Goal: Task Accomplishment & Management: Manage account settings

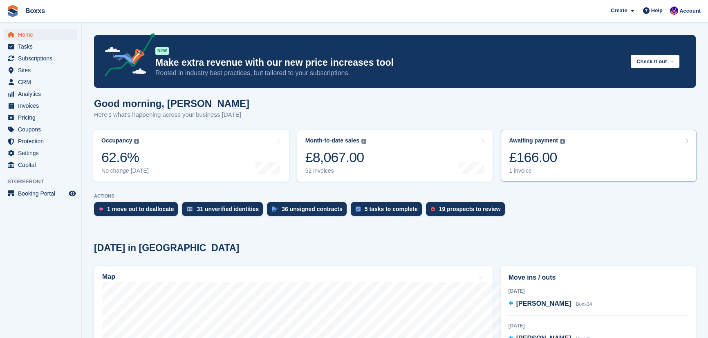
click at [614, 172] on link "Awaiting payment The total outstanding balance on all open invoices. £166.00 1 …" at bounding box center [598, 156] width 196 height 52
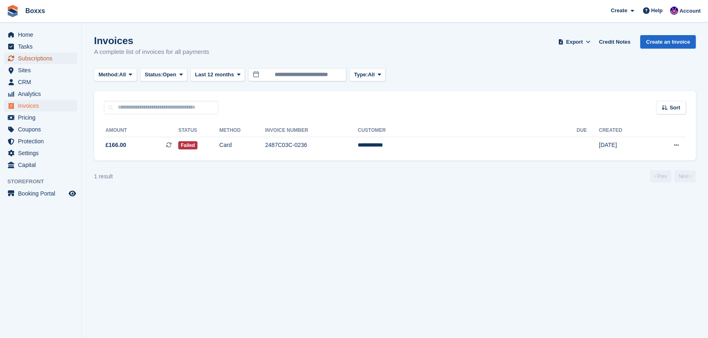
click at [33, 58] on span "Subscriptions" at bounding box center [42, 58] width 49 height 11
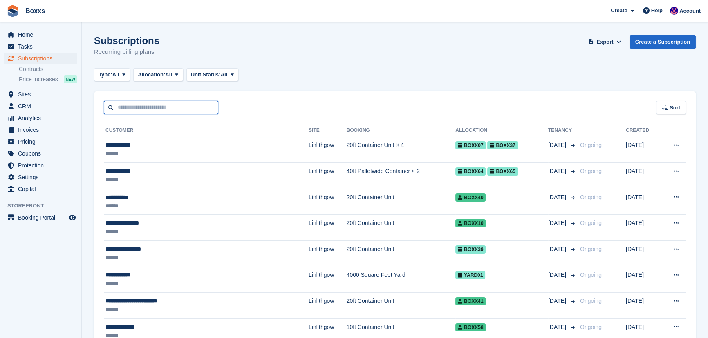
click at [135, 109] on input "text" at bounding box center [161, 107] width 114 height 13
type input "****"
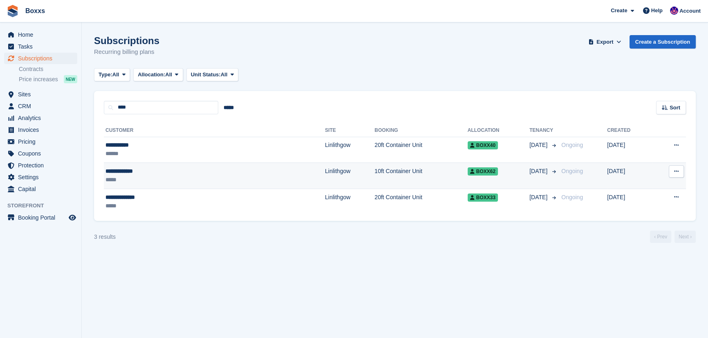
click at [169, 174] on div "**********" at bounding box center [161, 171] width 112 height 9
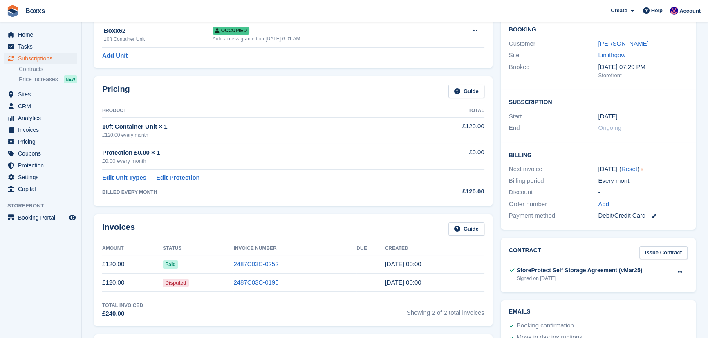
scroll to position [74, 0]
click at [256, 262] on link "2487C03C-0252" at bounding box center [255, 263] width 45 height 7
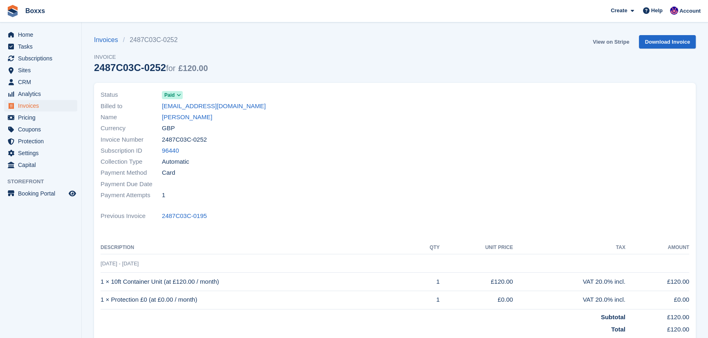
click at [601, 43] on link "View on Stripe" at bounding box center [610, 41] width 43 height 13
click at [28, 36] on span "Home" at bounding box center [42, 34] width 49 height 11
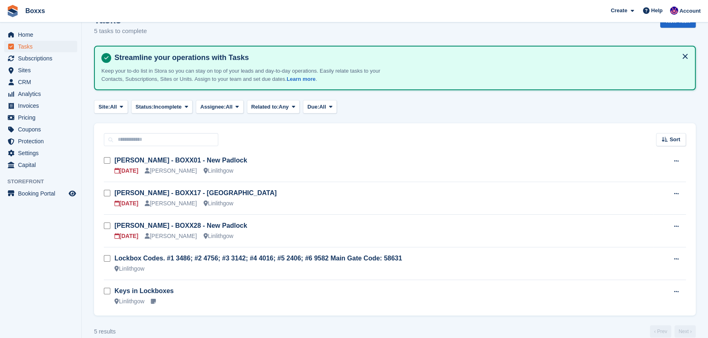
scroll to position [32, 0]
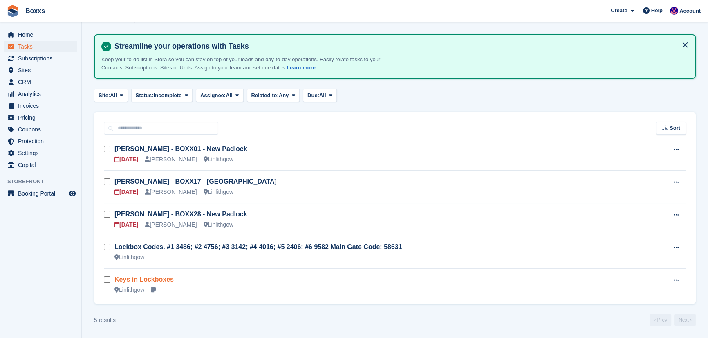
click at [156, 278] on link "Keys in Lockboxes" at bounding box center [143, 279] width 59 height 7
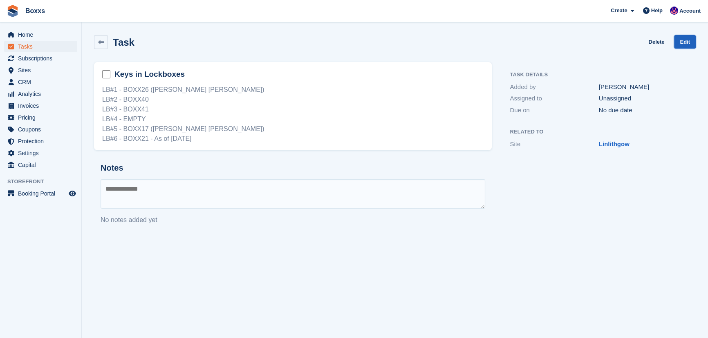
click at [681, 44] on link "Edit" at bounding box center [685, 41] width 22 height 13
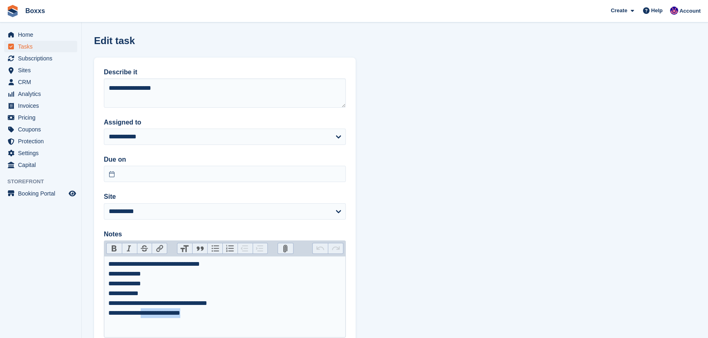
drag, startPoint x: 201, startPoint y: 316, endPoint x: 152, endPoint y: 315, distance: 49.0
click at [152, 315] on div "**********" at bounding box center [224, 288] width 233 height 59
type trix-editor "**********"
click at [556, 112] on section "**********" at bounding box center [395, 198] width 626 height 396
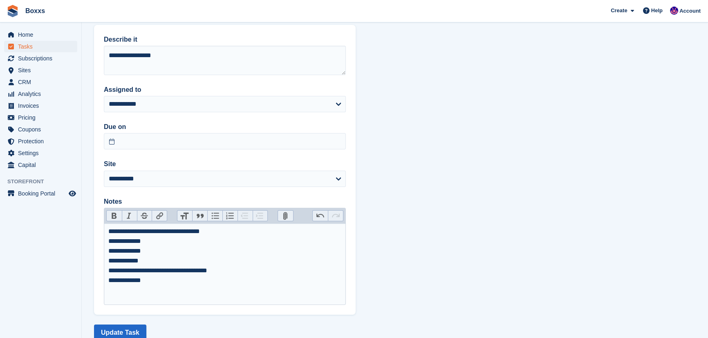
scroll to position [57, 0]
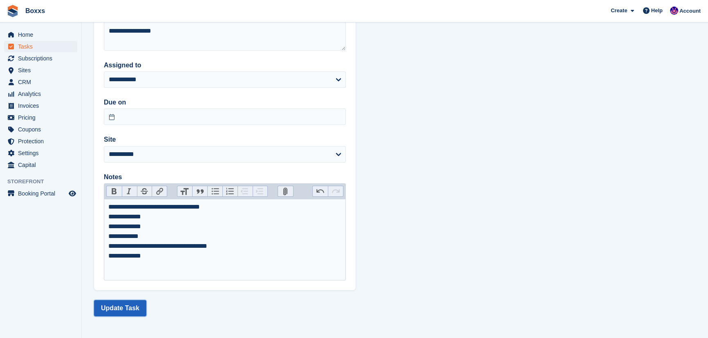
click at [127, 308] on button "Update Task" at bounding box center [120, 308] width 52 height 16
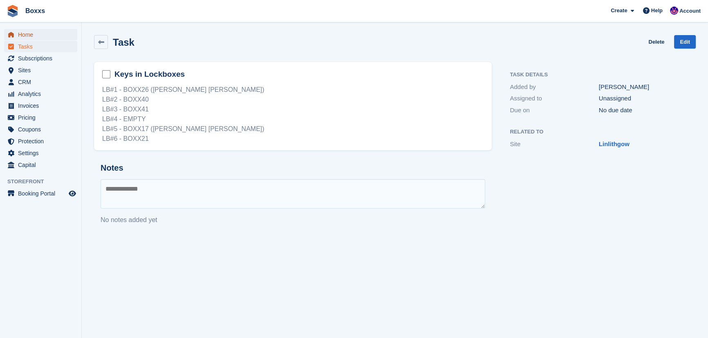
click at [40, 32] on span "Home" at bounding box center [42, 34] width 49 height 11
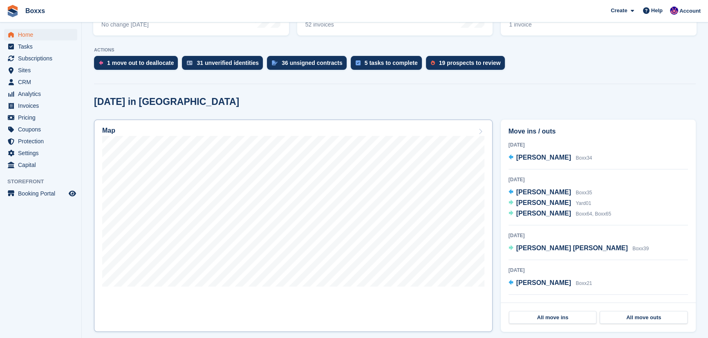
scroll to position [148, 0]
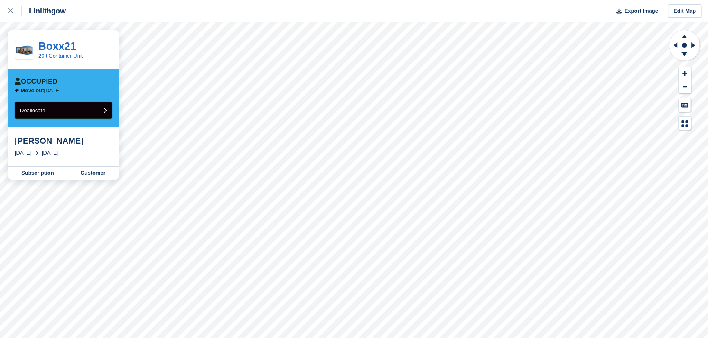
click at [92, 108] on button "Deallocate" at bounding box center [63, 110] width 97 height 17
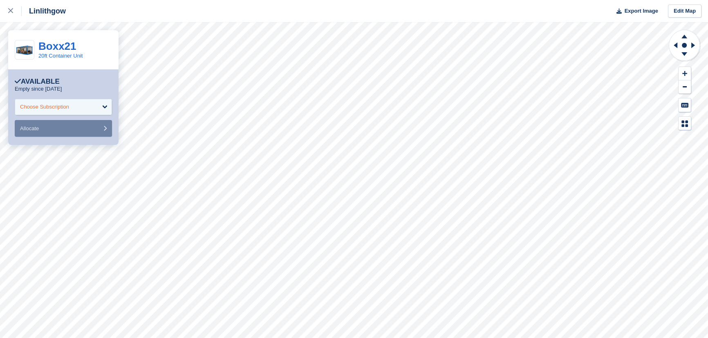
click at [50, 107] on div "Choose Subscription" at bounding box center [44, 107] width 49 height 8
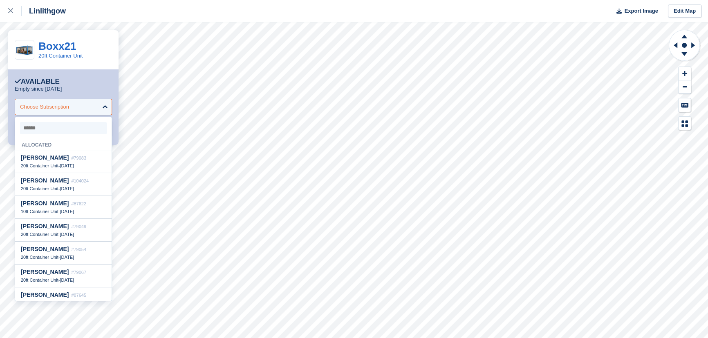
click at [62, 104] on div "Choose Subscription" at bounding box center [44, 107] width 49 height 8
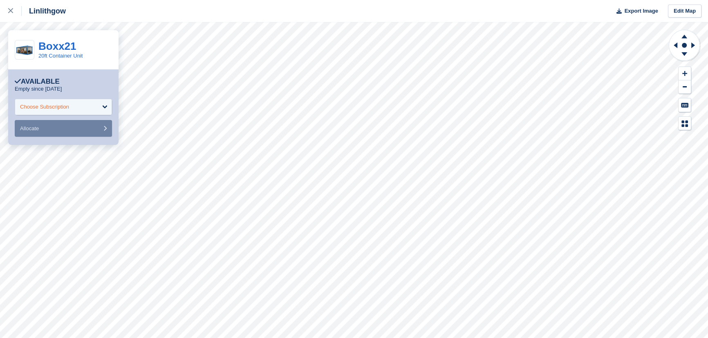
click at [71, 111] on div "Choose Subscription" at bounding box center [63, 107] width 97 height 16
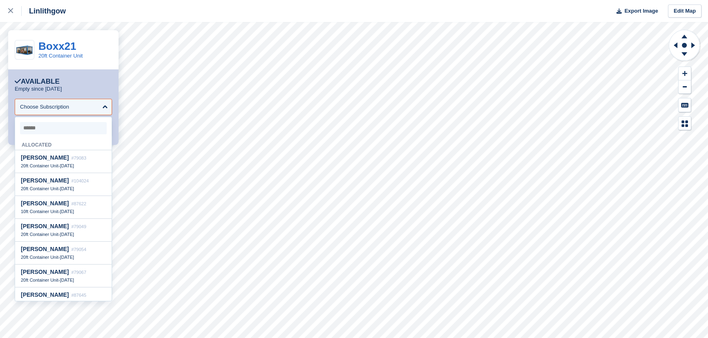
click at [114, 47] on div "Boxx21 20ft Container Unit" at bounding box center [63, 49] width 110 height 39
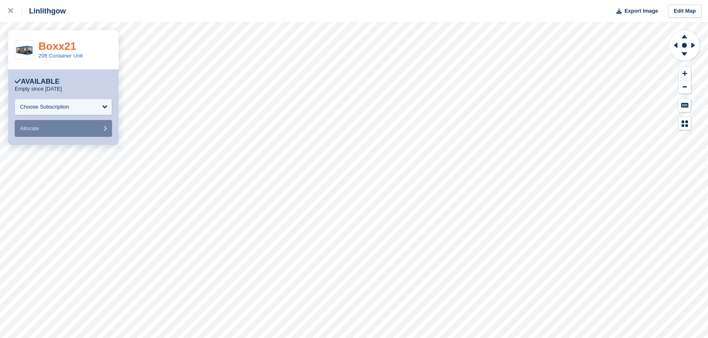
click at [53, 42] on link "Boxx21" at bounding box center [57, 46] width 38 height 12
click at [57, 47] on link "Boxx21" at bounding box center [57, 46] width 38 height 12
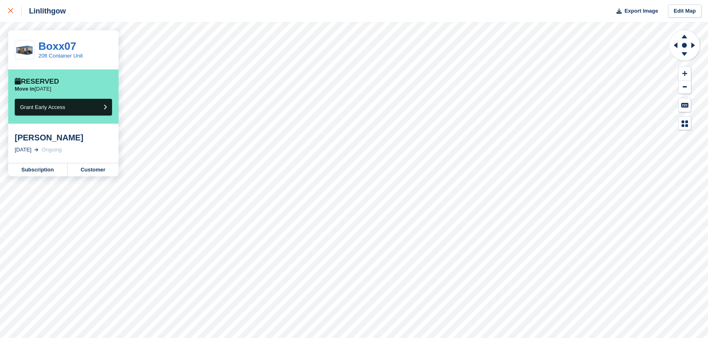
click at [12, 11] on icon at bounding box center [10, 10] width 5 height 5
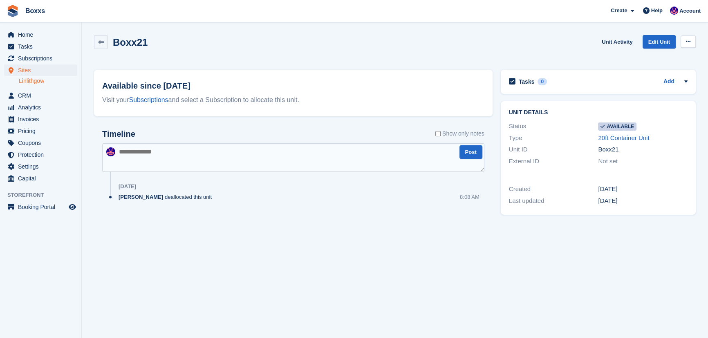
click at [686, 41] on icon at bounding box center [688, 41] width 4 height 5
click at [640, 58] on p "Make unavailable" at bounding box center [656, 57] width 71 height 11
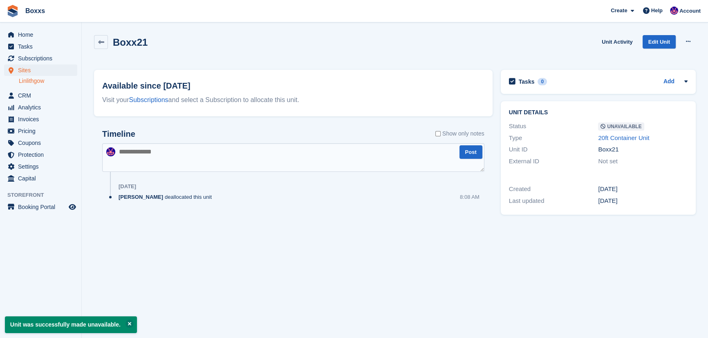
click at [367, 37] on div "Boxx21 Unit Activity Edit Unit Make Available Delete unit" at bounding box center [394, 46] width 601 height 23
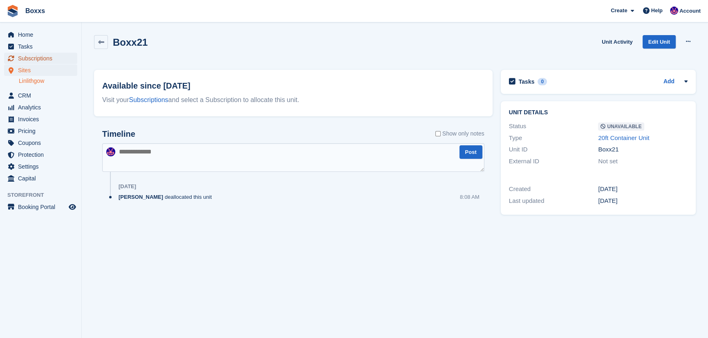
click at [34, 58] on span "Subscriptions" at bounding box center [42, 58] width 49 height 11
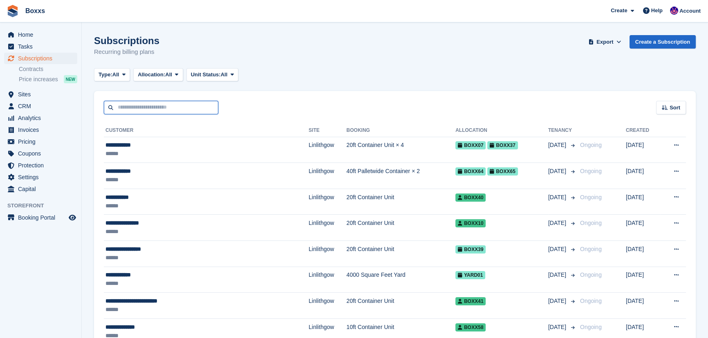
click at [128, 106] on input "text" at bounding box center [161, 107] width 114 height 13
type input "******"
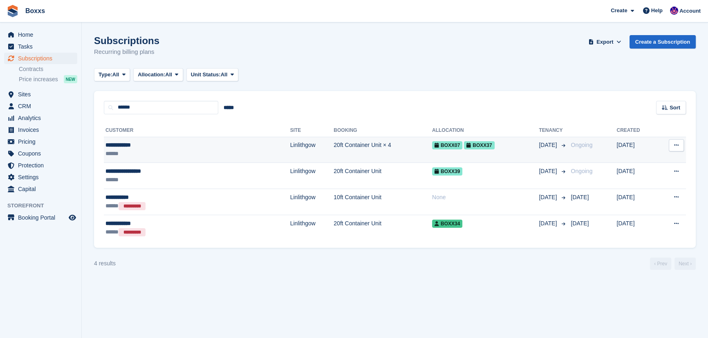
click at [167, 146] on div "**********" at bounding box center [158, 145] width 107 height 9
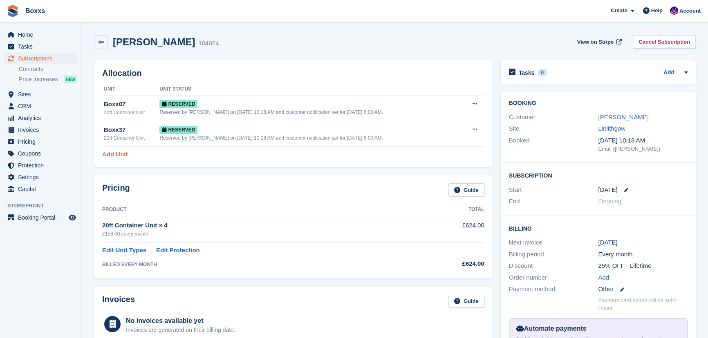
click at [114, 155] on link "Add Unit" at bounding box center [114, 154] width 25 height 9
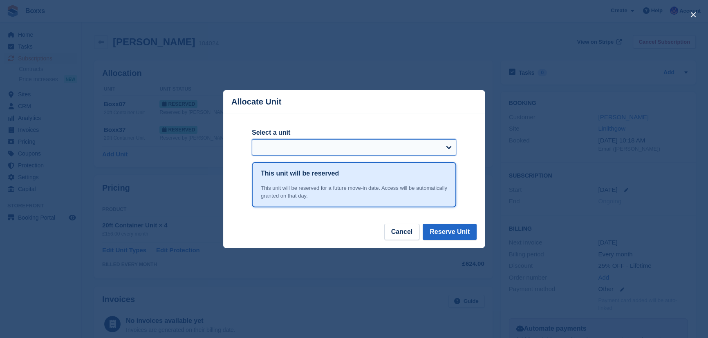
click at [280, 146] on select "Select a unit" at bounding box center [354, 147] width 204 height 16
click at [400, 237] on button "Cancel" at bounding box center [401, 232] width 35 height 16
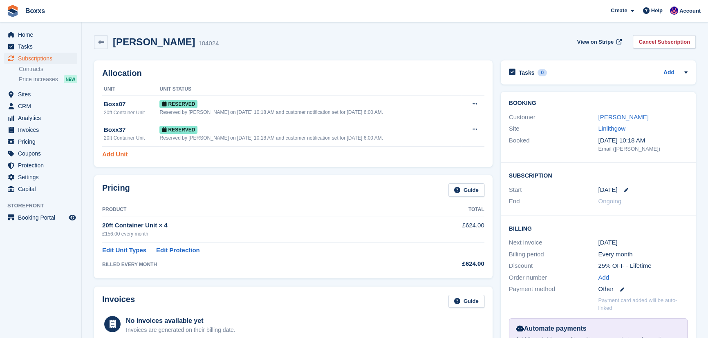
click at [116, 152] on link "Add Unit" at bounding box center [114, 154] width 25 height 9
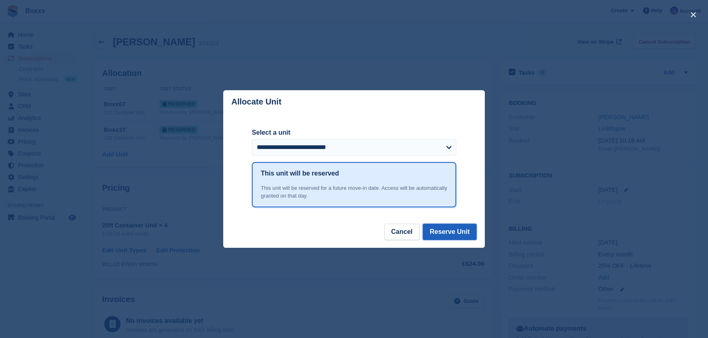
click at [459, 239] on button "Reserve Unit" at bounding box center [449, 232] width 54 height 16
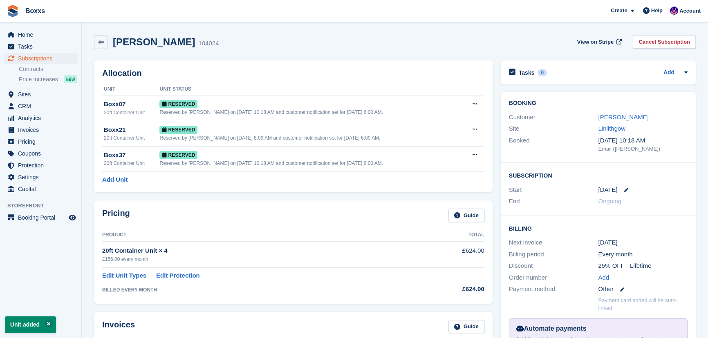
click at [237, 45] on div "Adam Stevens 104024 View on Stripe Cancel Subscription" at bounding box center [394, 42] width 601 height 14
click at [36, 33] on span "Home" at bounding box center [42, 34] width 49 height 11
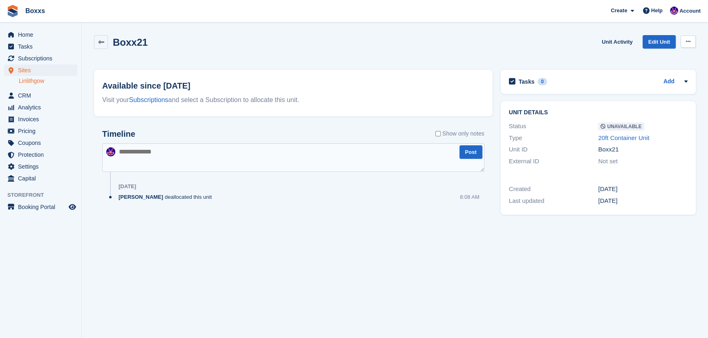
click at [691, 44] on button at bounding box center [687, 42] width 15 height 12
click at [645, 58] on p "Make Available" at bounding box center [656, 57] width 71 height 11
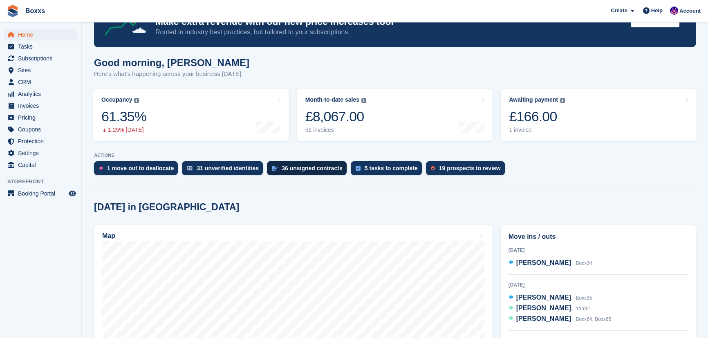
scroll to position [111, 0]
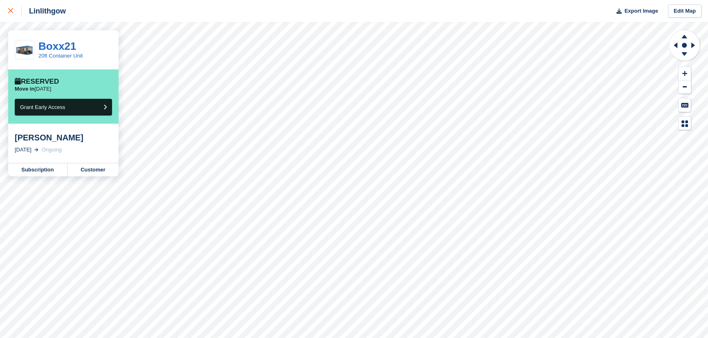
click at [12, 12] on icon at bounding box center [10, 10] width 5 height 5
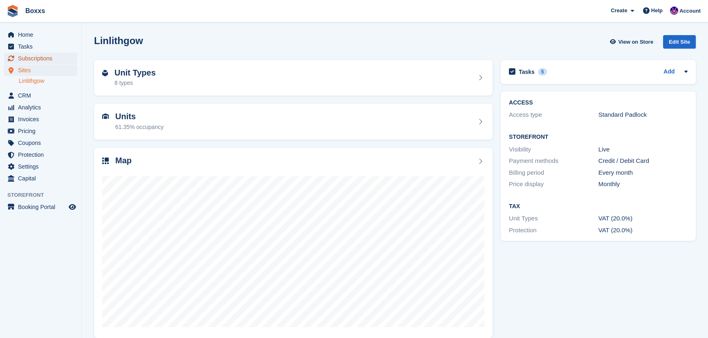
click at [41, 57] on span "Subscriptions" at bounding box center [42, 58] width 49 height 11
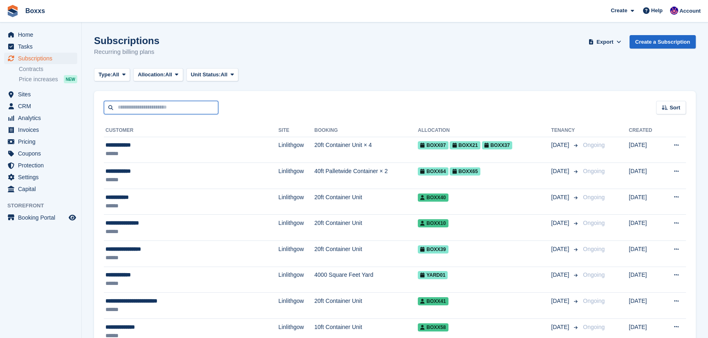
click at [156, 104] on input "text" at bounding box center [161, 107] width 114 height 13
type input "*****"
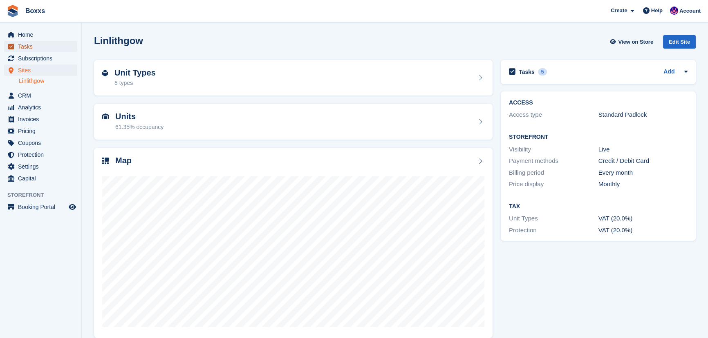
click at [33, 43] on span "Tasks" at bounding box center [42, 46] width 49 height 11
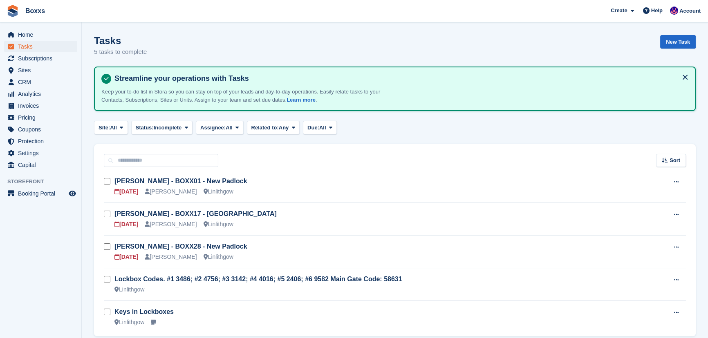
scroll to position [32, 0]
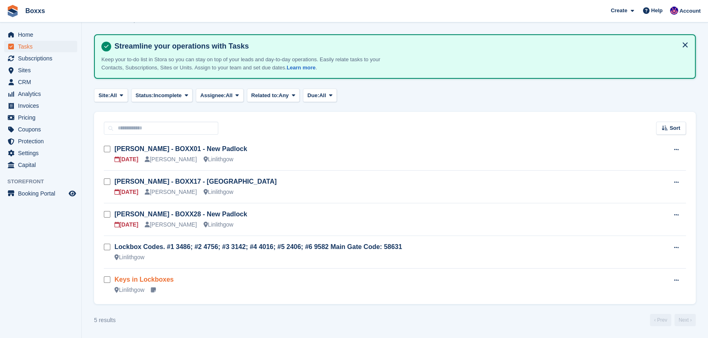
click at [162, 279] on link "Keys in Lockboxes" at bounding box center [143, 279] width 59 height 7
